Goal: Communication & Community: Answer question/provide support

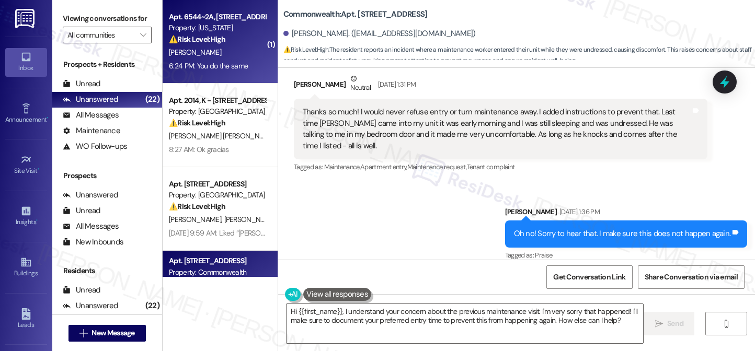
click at [222, 66] on div "6:24 PM: You do the same 6:24 PM: You do the same" at bounding box center [208, 65] width 79 height 9
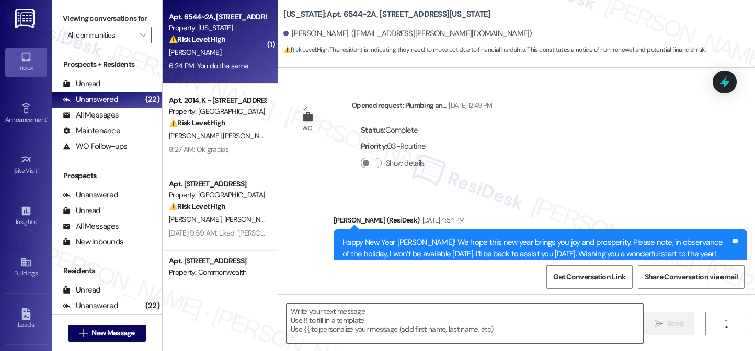
type textarea "Fetching suggested responses. Please feel free to read through the conversation…"
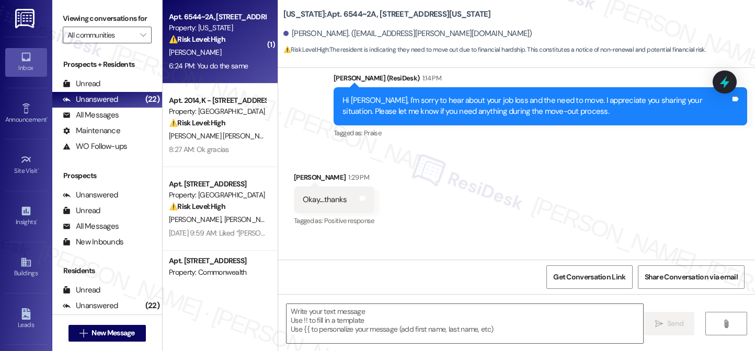
scroll to position [8506, 0]
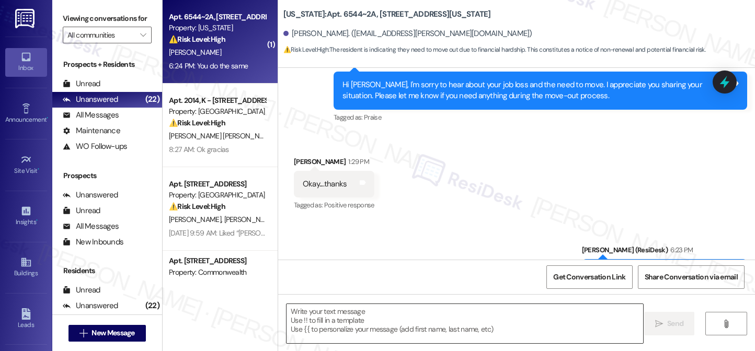
click at [352, 323] on textarea at bounding box center [464, 323] width 356 height 39
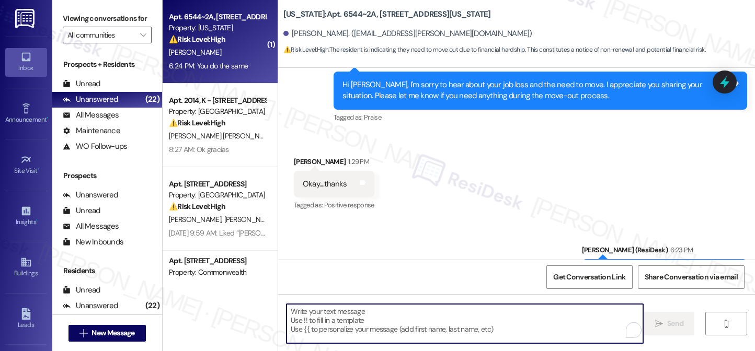
click at [610, 259] on div "You're welcome and have a lovely evening! Tags and notes" at bounding box center [664, 272] width 165 height 27
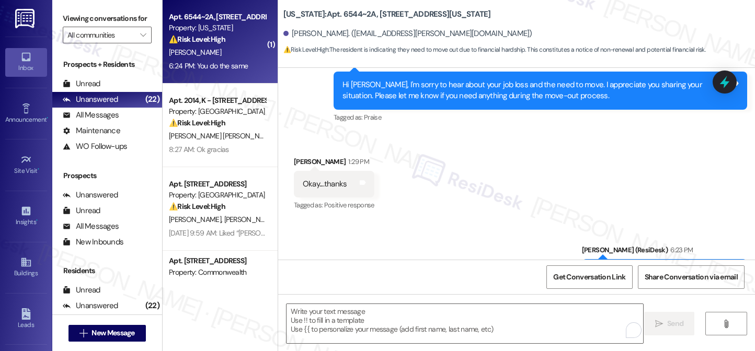
click at [610, 259] on div "You're welcome and have a lovely evening! Tags and notes" at bounding box center [664, 272] width 165 height 27
click at [357, 221] on div "Sent via SMS [PERSON_NAME] (ResiDesk) 6:23 PM You're welcome and have a lovely …" at bounding box center [516, 265] width 477 height 88
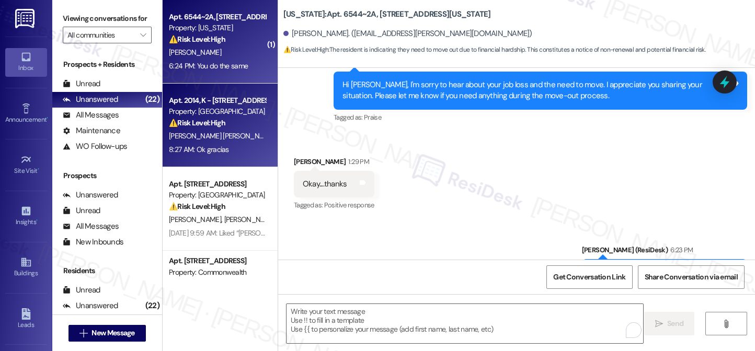
click at [243, 129] on div "Apt. 2014, K - [STREET_ADDRESS] Property: Hidden Hills ⚠️ Risk Level: High The …" at bounding box center [217, 112] width 99 height 36
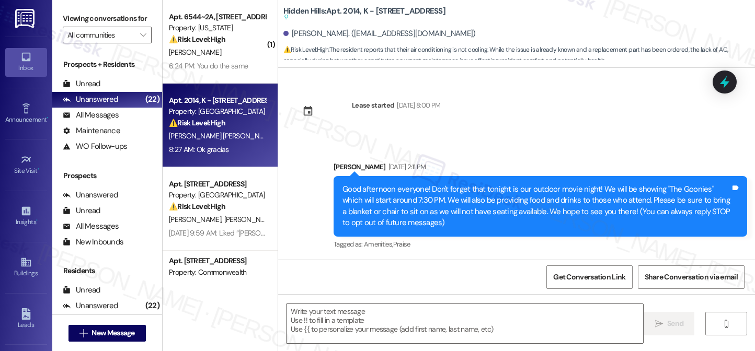
scroll to position [12511, 0]
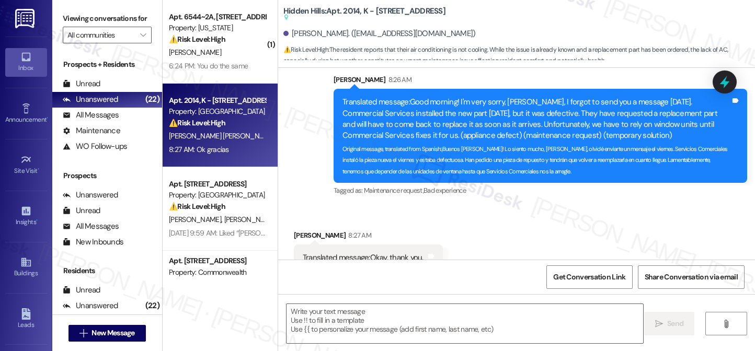
type textarea "Fetching suggested responses. Please feel free to read through the conversation…"
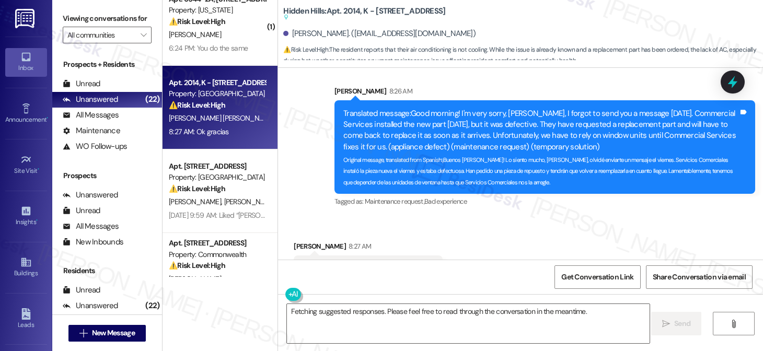
scroll to position [0, 0]
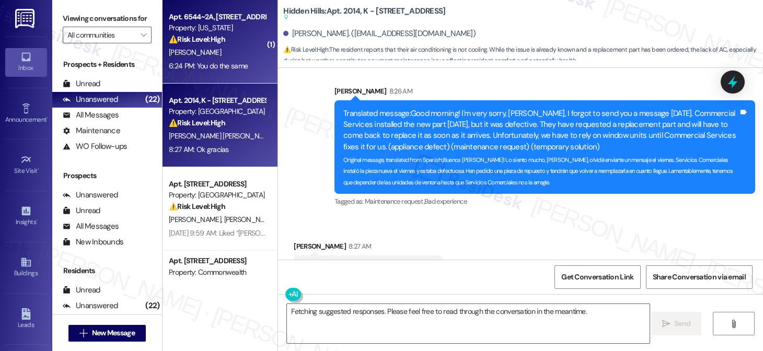
click at [222, 66] on div "6:24 PM: You do the same 6:24 PM: You do the same" at bounding box center [208, 65] width 79 height 9
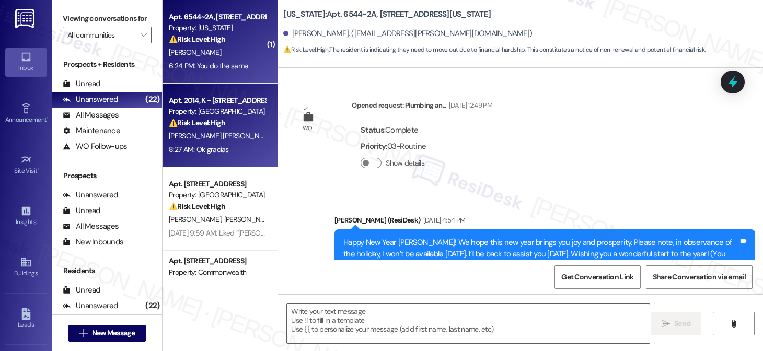
type textarea "Fetching suggested responses. Please feel free to read through the conversation…"
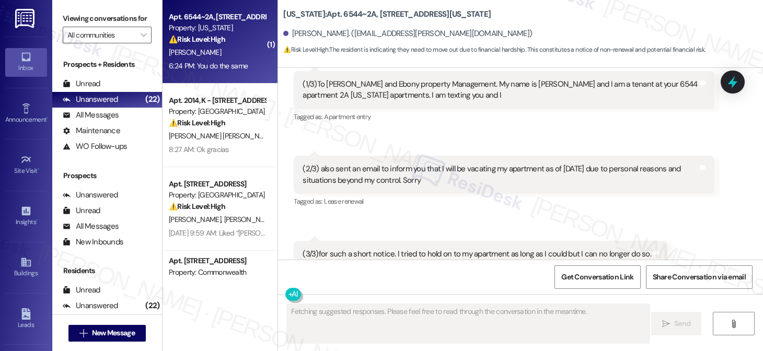
scroll to position [8483, 0]
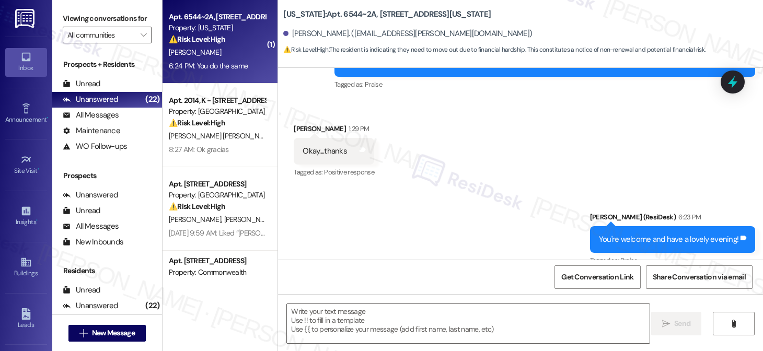
click at [653, 234] on div "You're welcome and have a lovely evening!" at bounding box center [669, 239] width 140 height 11
click at [333, 315] on textarea at bounding box center [468, 323] width 363 height 39
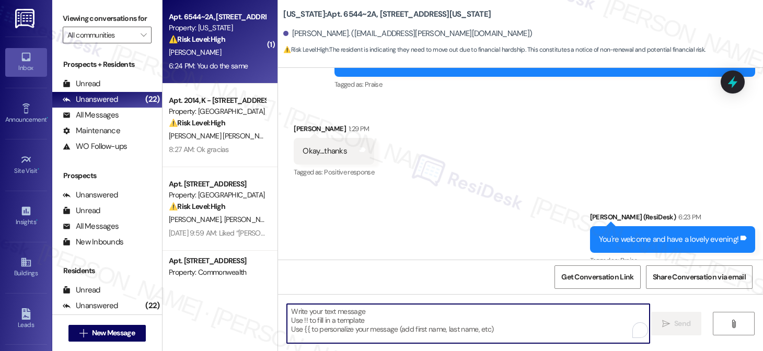
drag, startPoint x: 333, startPoint y: 315, endPoint x: 301, endPoint y: 317, distance: 32.5
click at [301, 317] on textarea "To enrich screen reader interactions, please activate Accessibility in Grammarl…" at bounding box center [468, 323] width 363 height 39
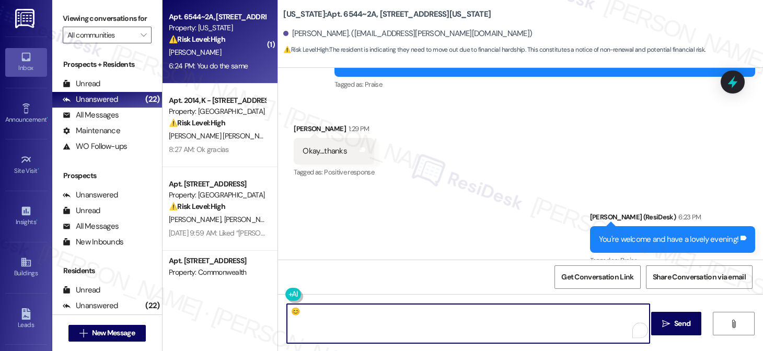
click at [288, 312] on textarea "😊" at bounding box center [468, 323] width 363 height 39
type textarea "Thank you! 😊"
